Goal: Obtain resource: Download file/media

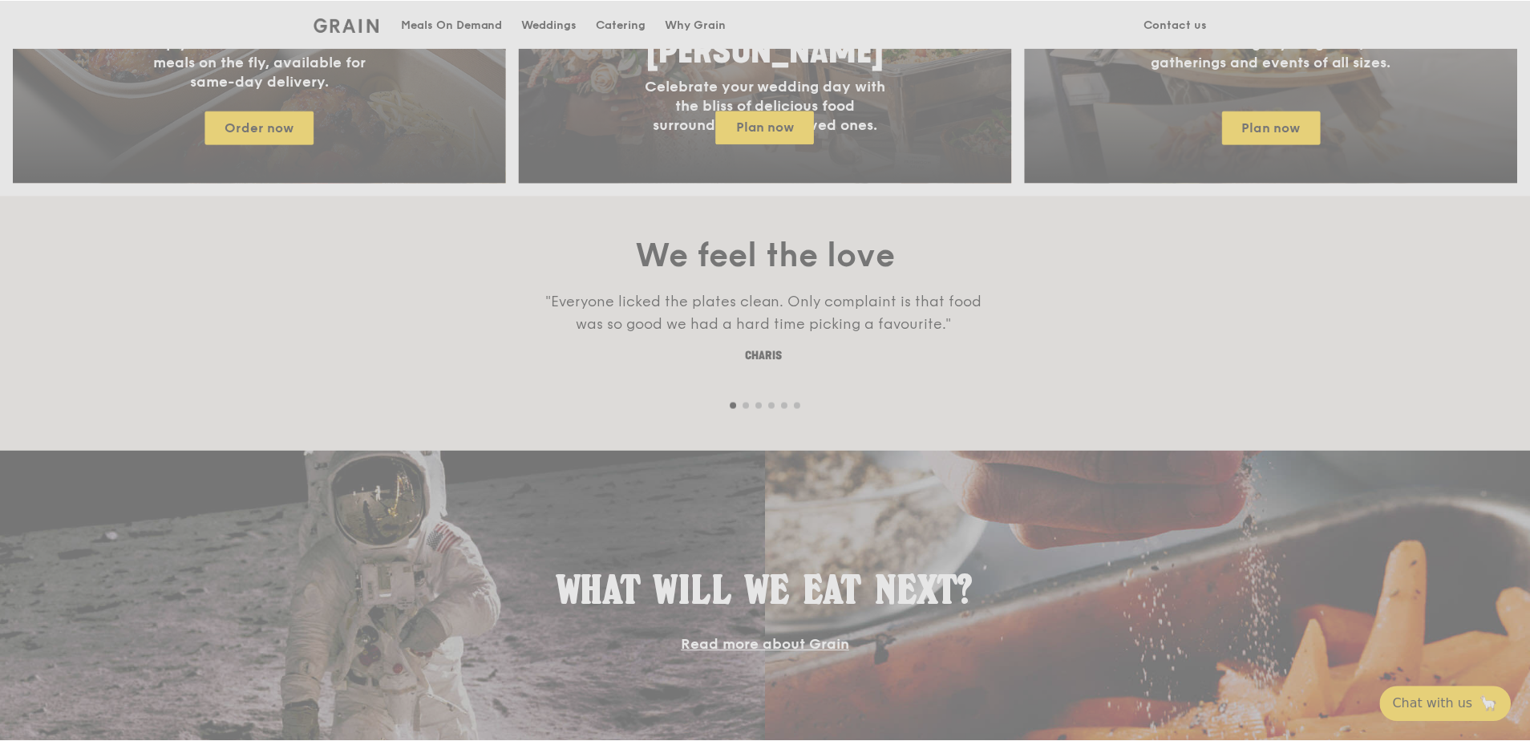
scroll to position [962, 0]
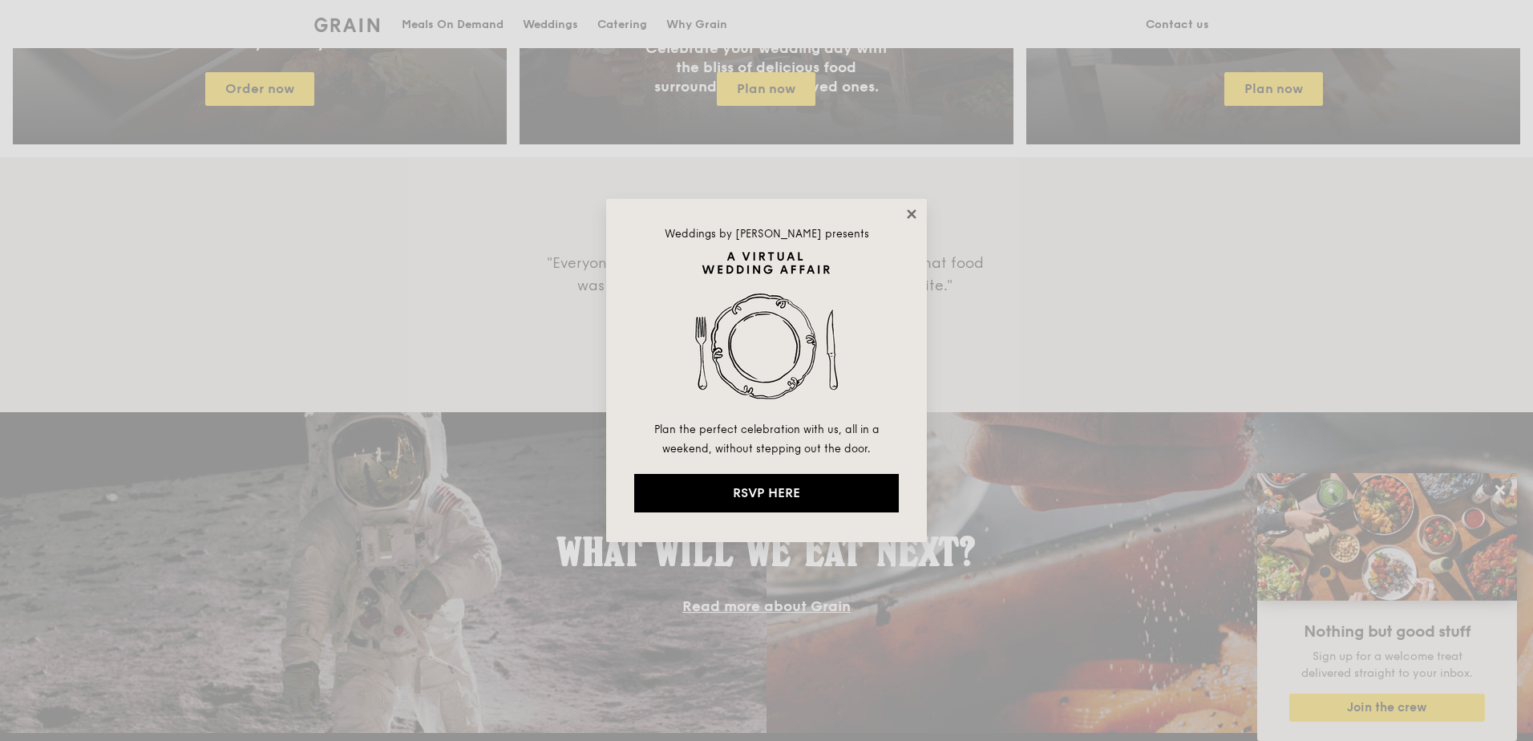
click at [909, 215] on icon at bounding box center [912, 214] width 14 height 14
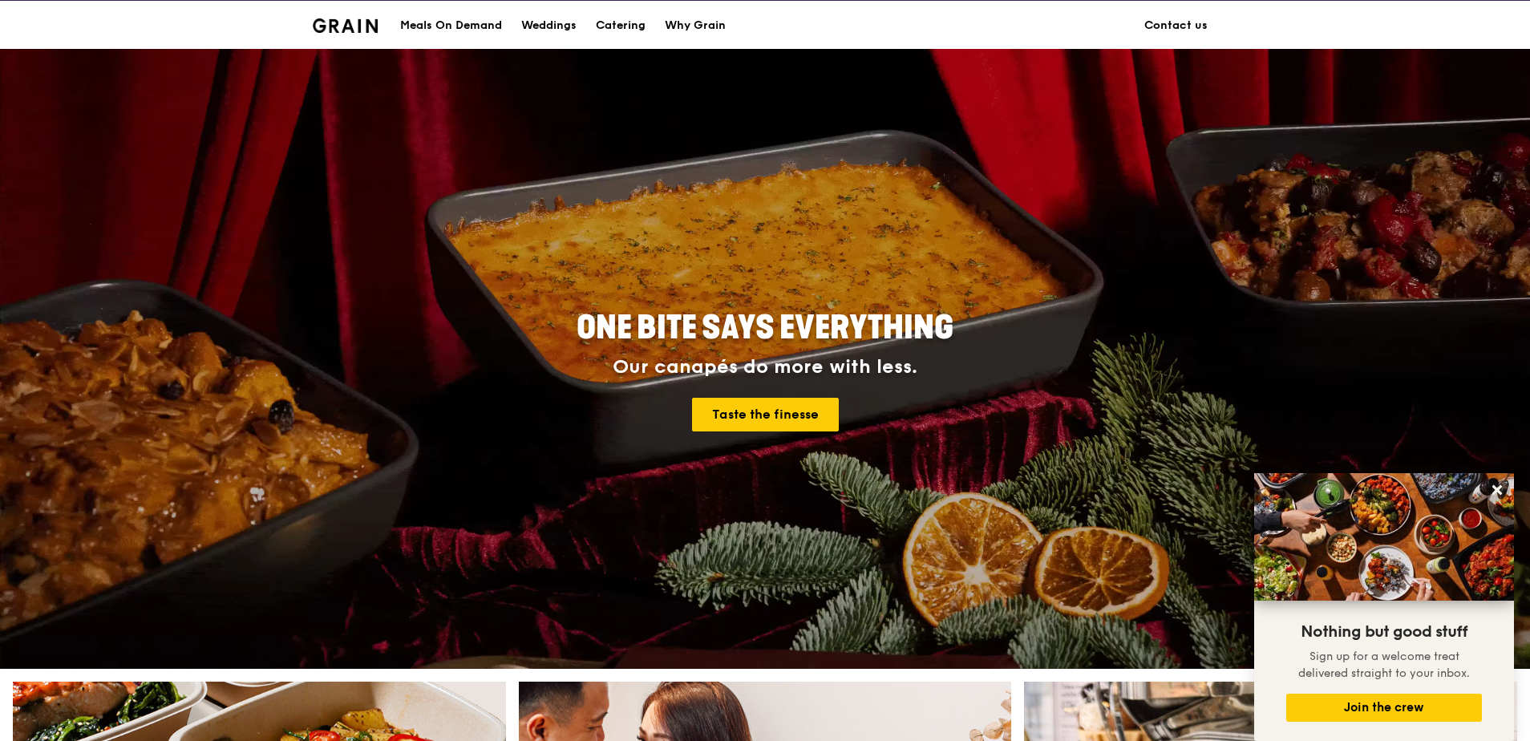
scroll to position [0, 0]
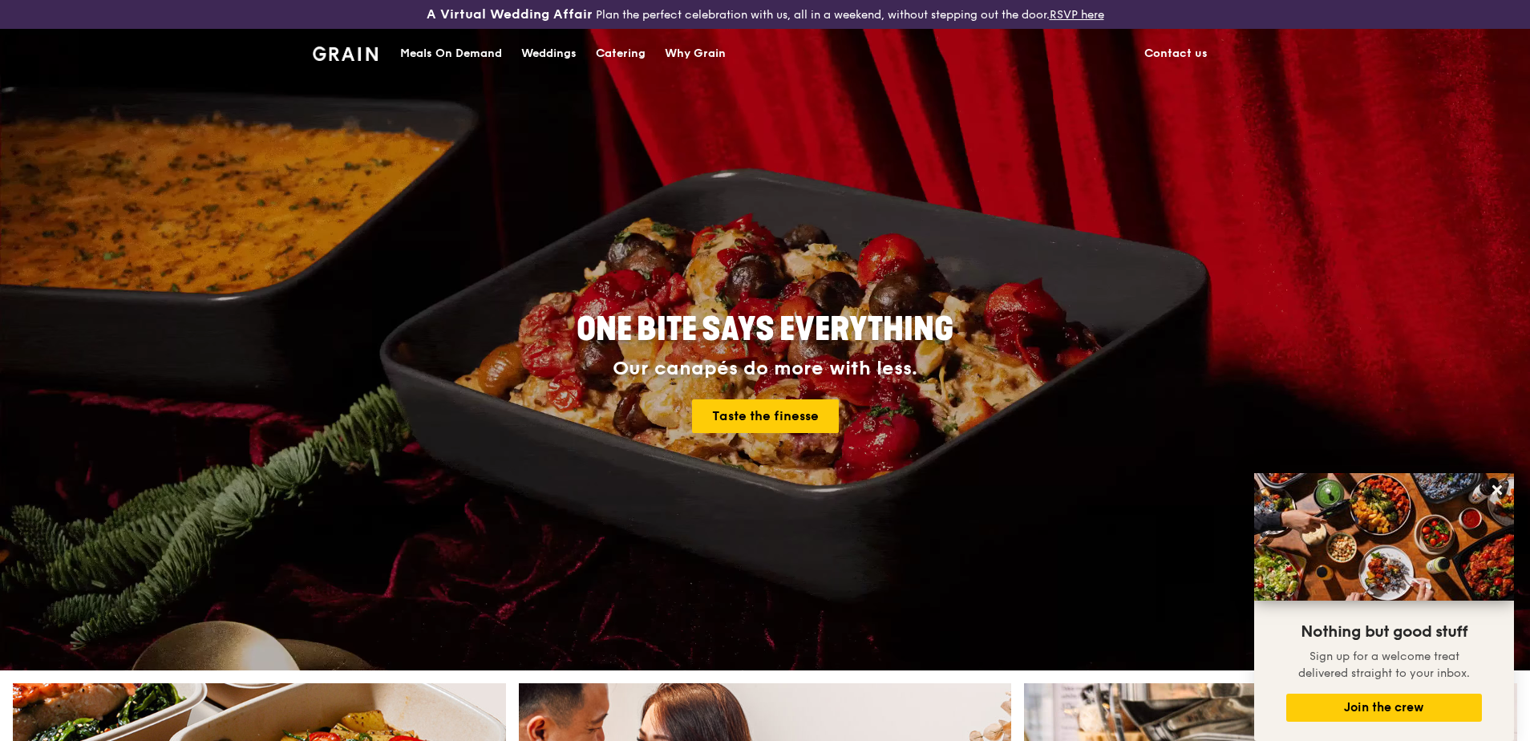
click at [622, 54] on div "Catering" at bounding box center [621, 54] width 50 height 48
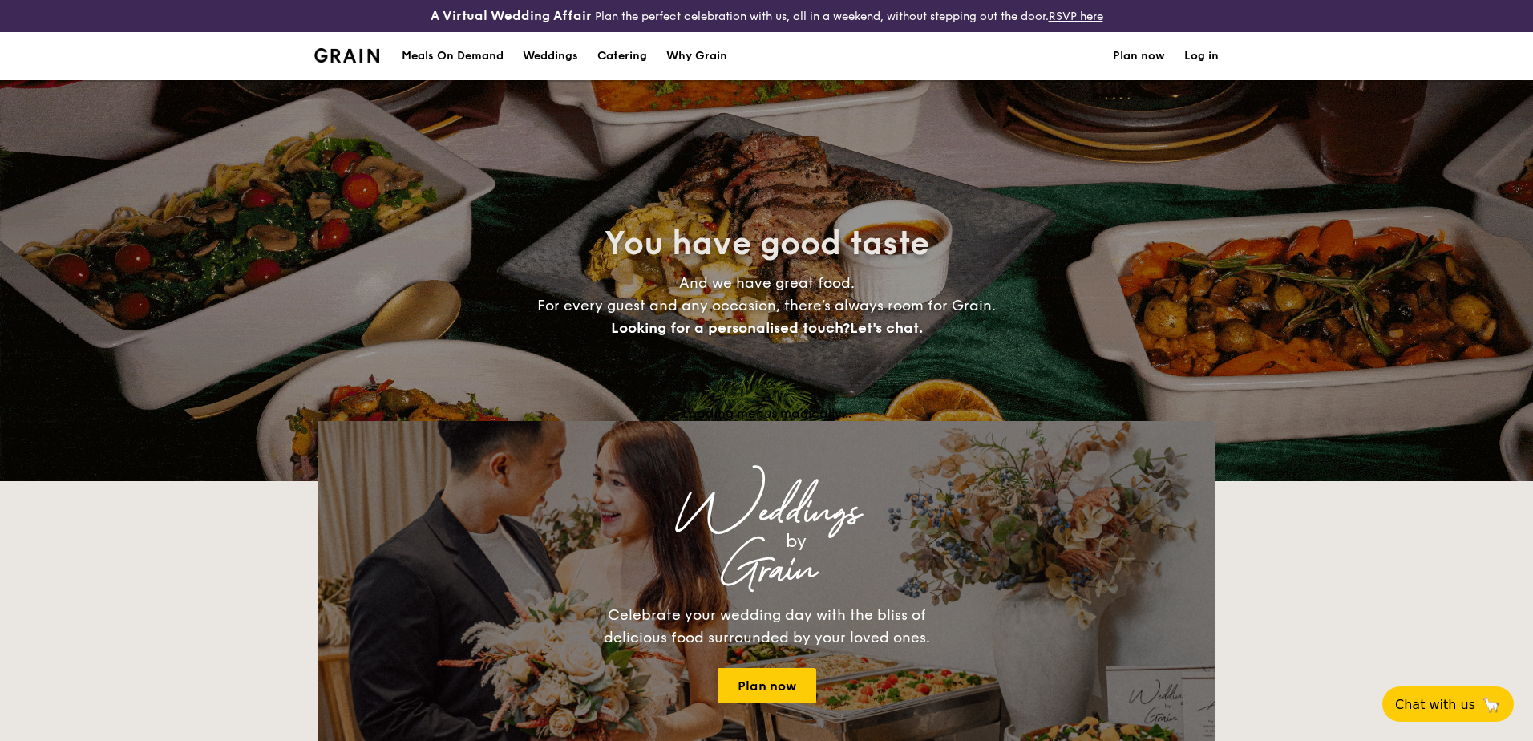
select select
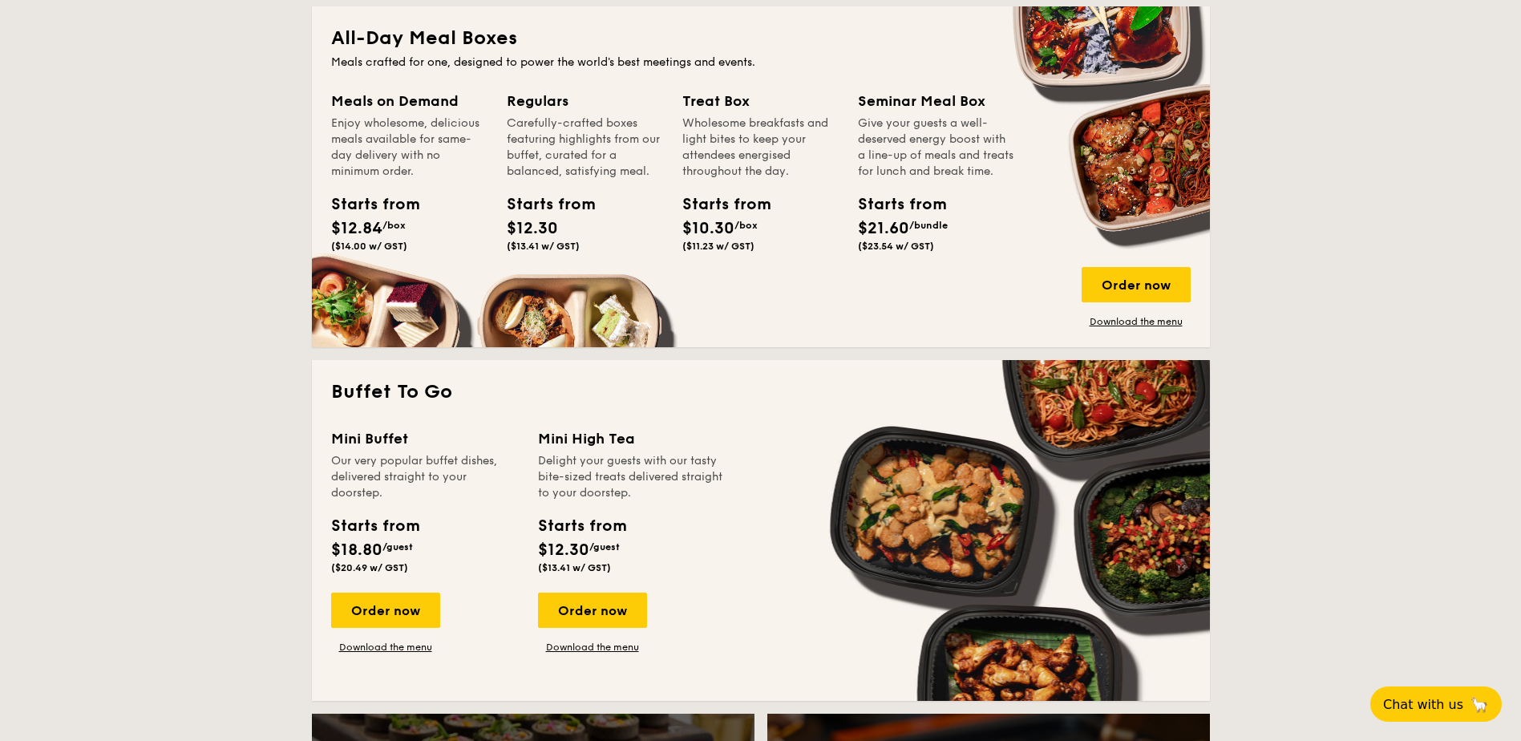
scroll to position [802, 0]
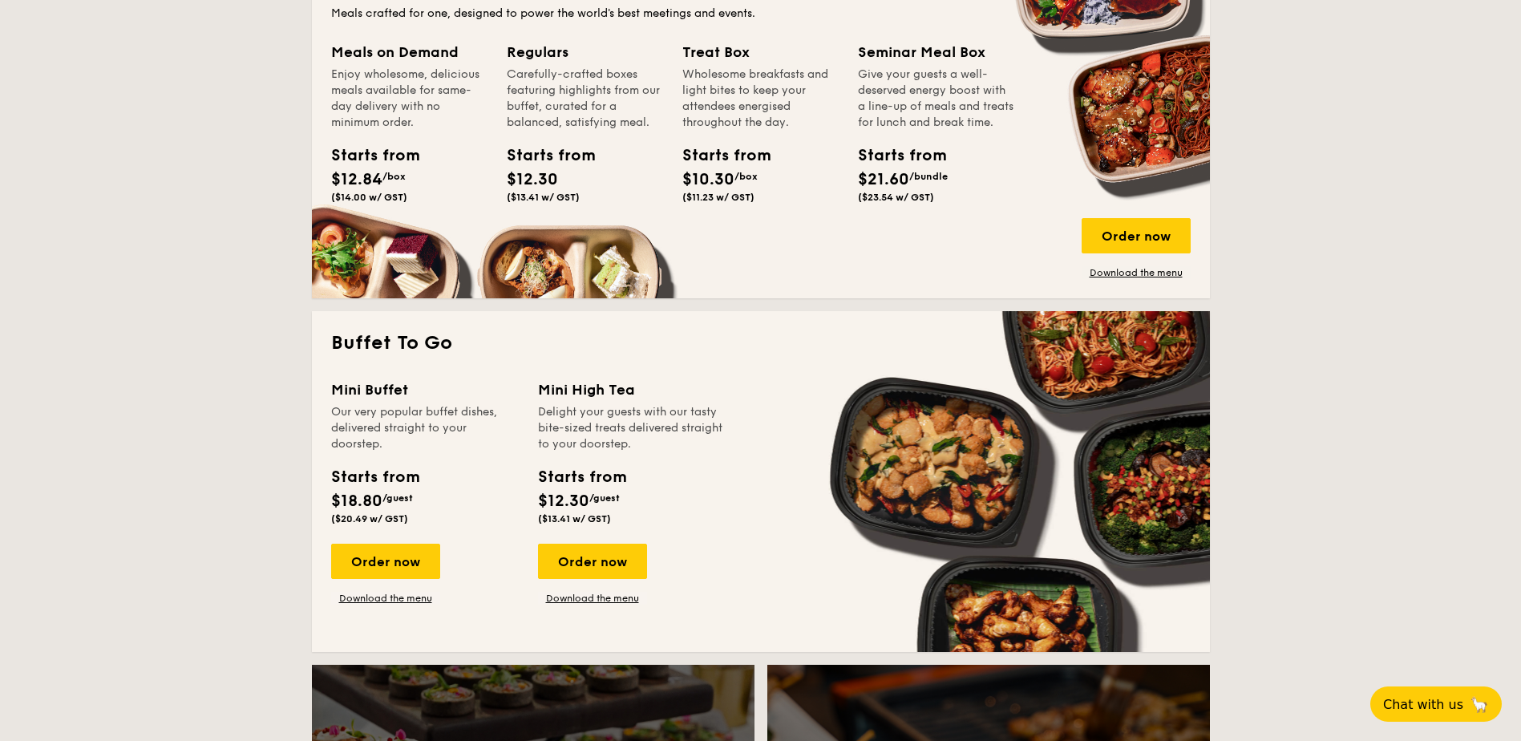
click at [1177, 281] on div "All-Day Meal Boxes Meals crafted for one, designed to power the world's best me…" at bounding box center [761, 127] width 898 height 341
click at [1177, 278] on link "Download the menu" at bounding box center [1136, 272] width 109 height 13
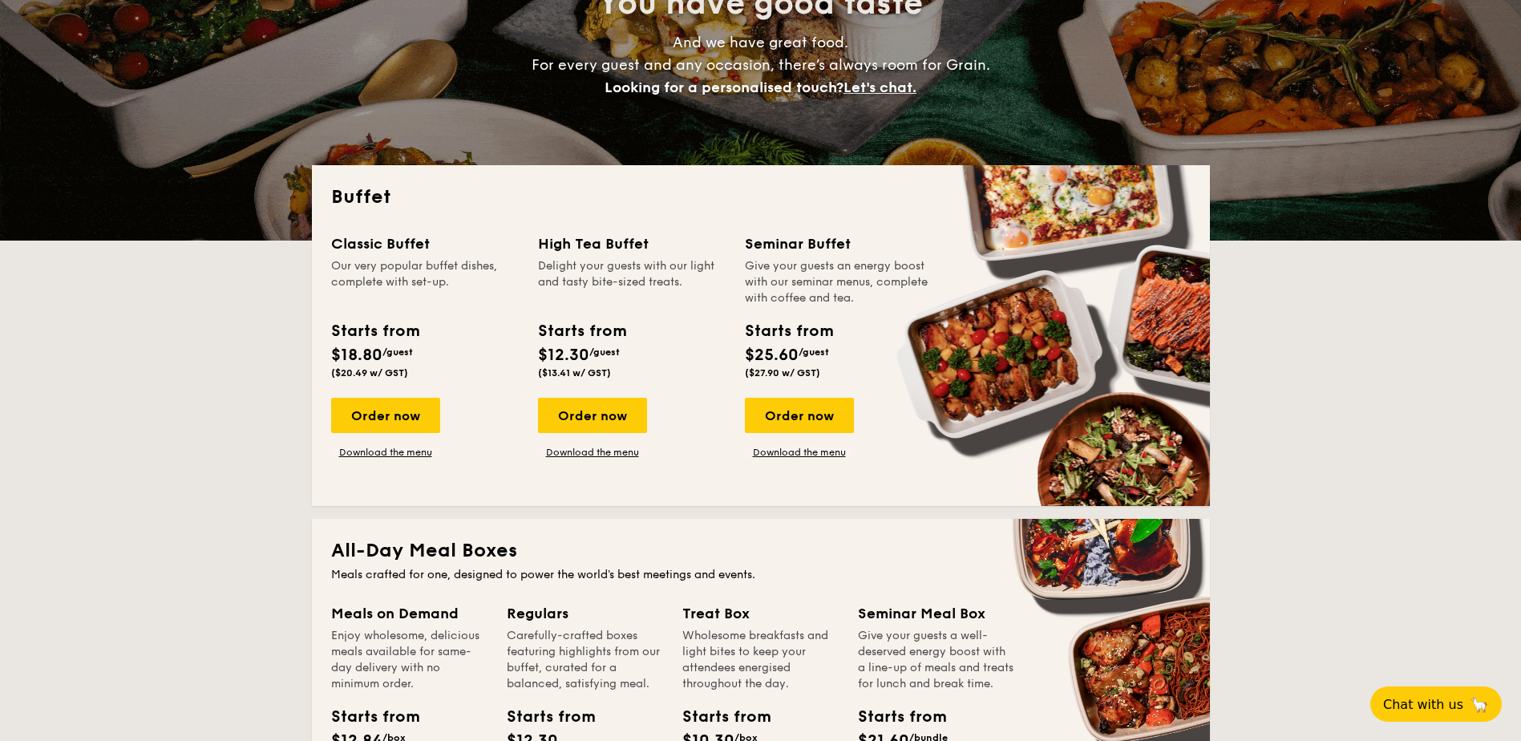
scroll to position [160, 0]
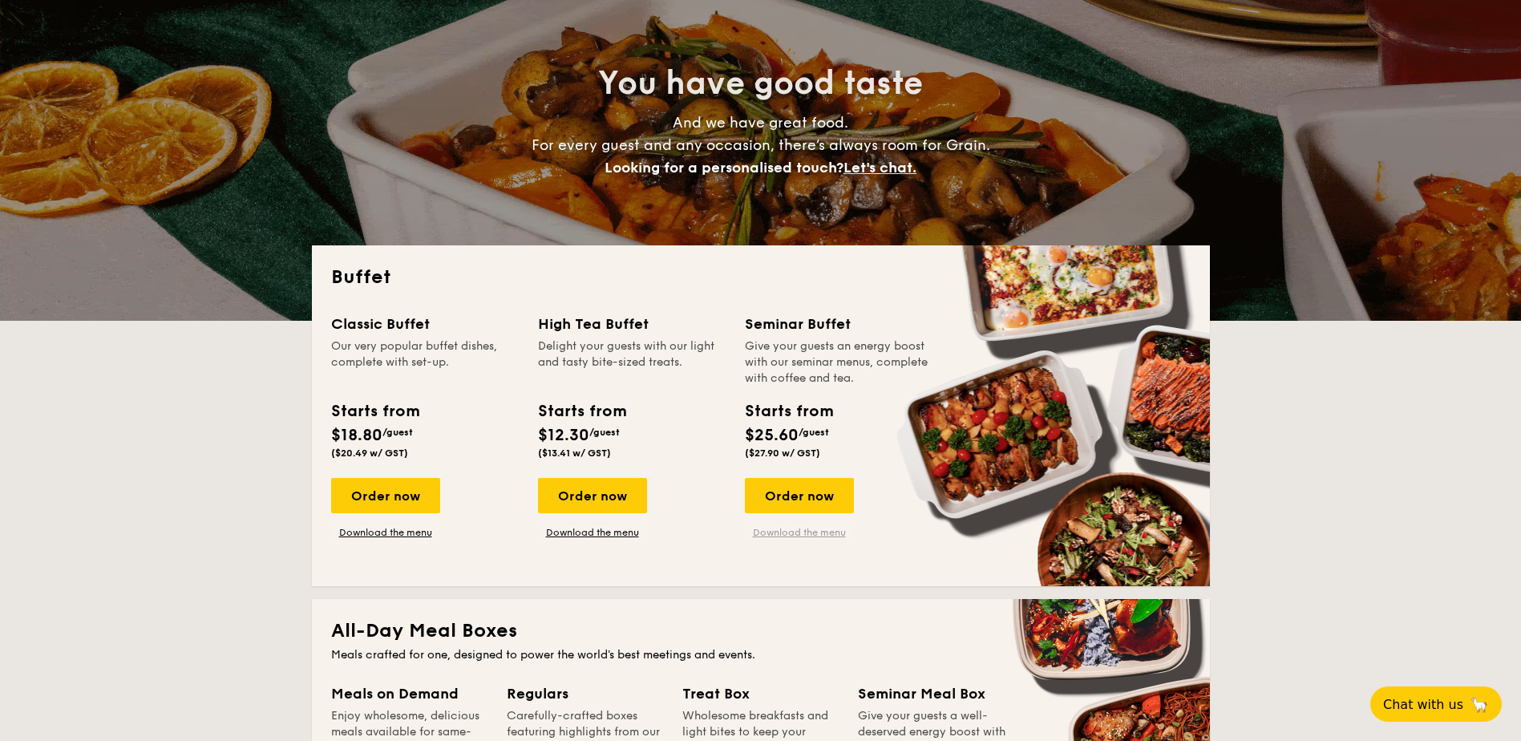
click at [801, 529] on link "Download the menu" at bounding box center [799, 532] width 109 height 13
